Goal: Navigation & Orientation: Find specific page/section

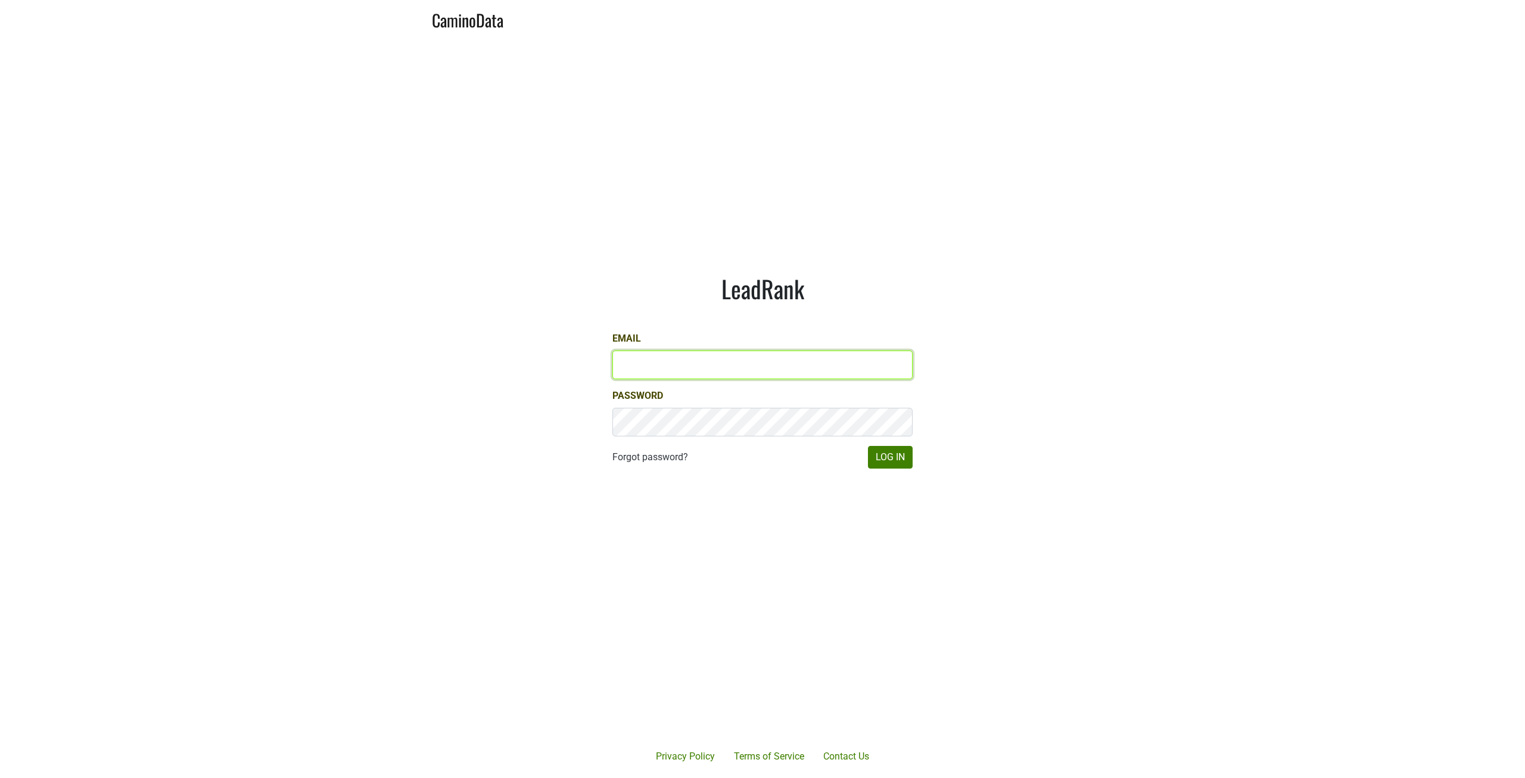
click at [717, 375] on input "Email" at bounding box center [762, 364] width 300 height 29
type input "[PERSON_NAME][EMAIL_ADDRESS][DOMAIN_NAME]"
click at [874, 458] on button "Log In" at bounding box center [890, 457] width 45 height 23
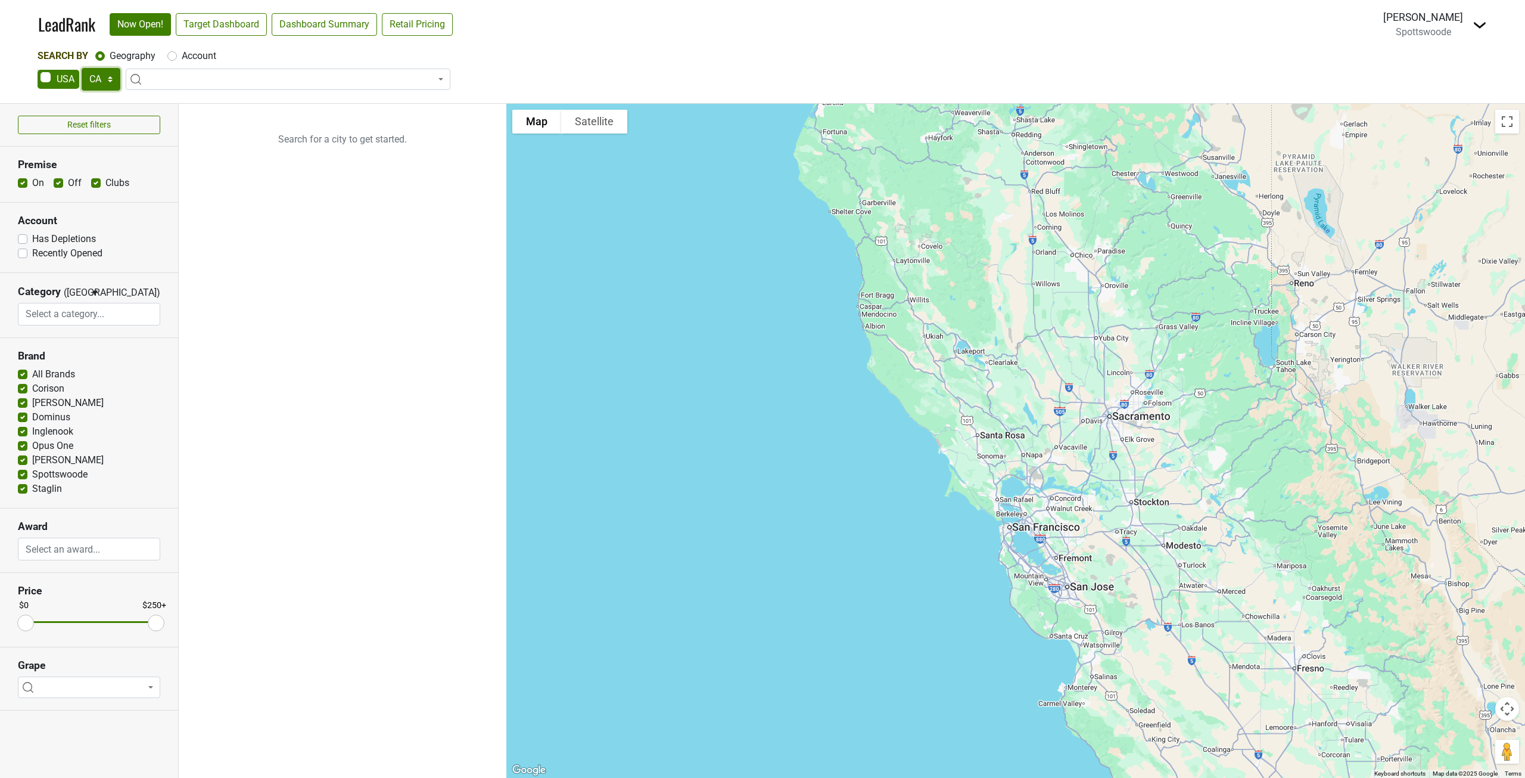
click at [113, 74] on select "AK AL AR AZ CA CO CT DC DE FL [GEOGRAPHIC_DATA] HI IA ID IL IN KS [GEOGRAPHIC_D…" at bounding box center [101, 79] width 39 height 23
select select "NY"
click at [82, 68] on select "AK AL AR AZ CA CO CT DC DE FL [GEOGRAPHIC_DATA] HI IA ID IL IN KS [GEOGRAPHIC_D…" at bounding box center [101, 79] width 39 height 23
click at [218, 23] on link "Target Dashboard" at bounding box center [221, 24] width 91 height 23
